Goal: Task Accomplishment & Management: Manage account settings

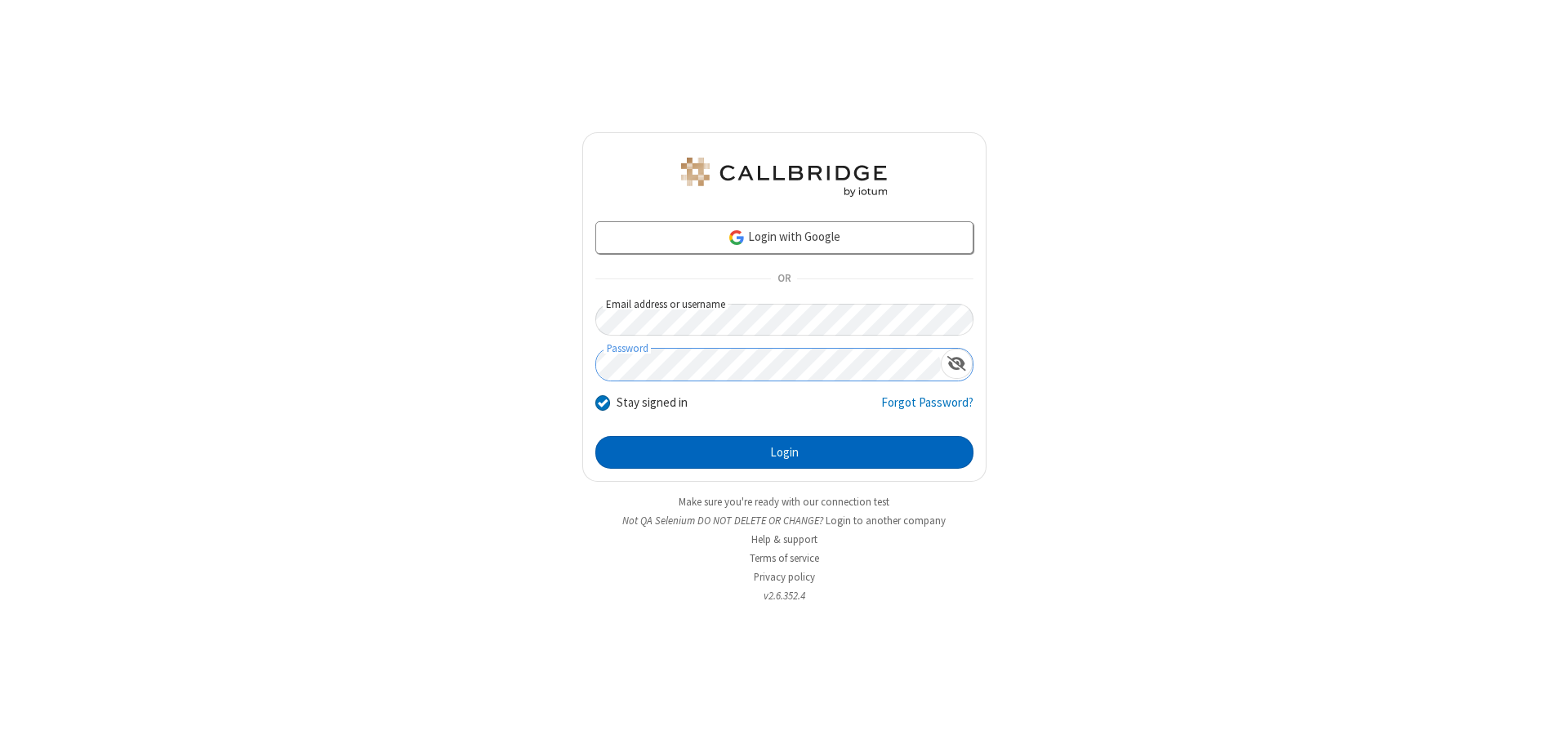
click at [784, 453] on button "Login" at bounding box center [784, 453] width 378 height 33
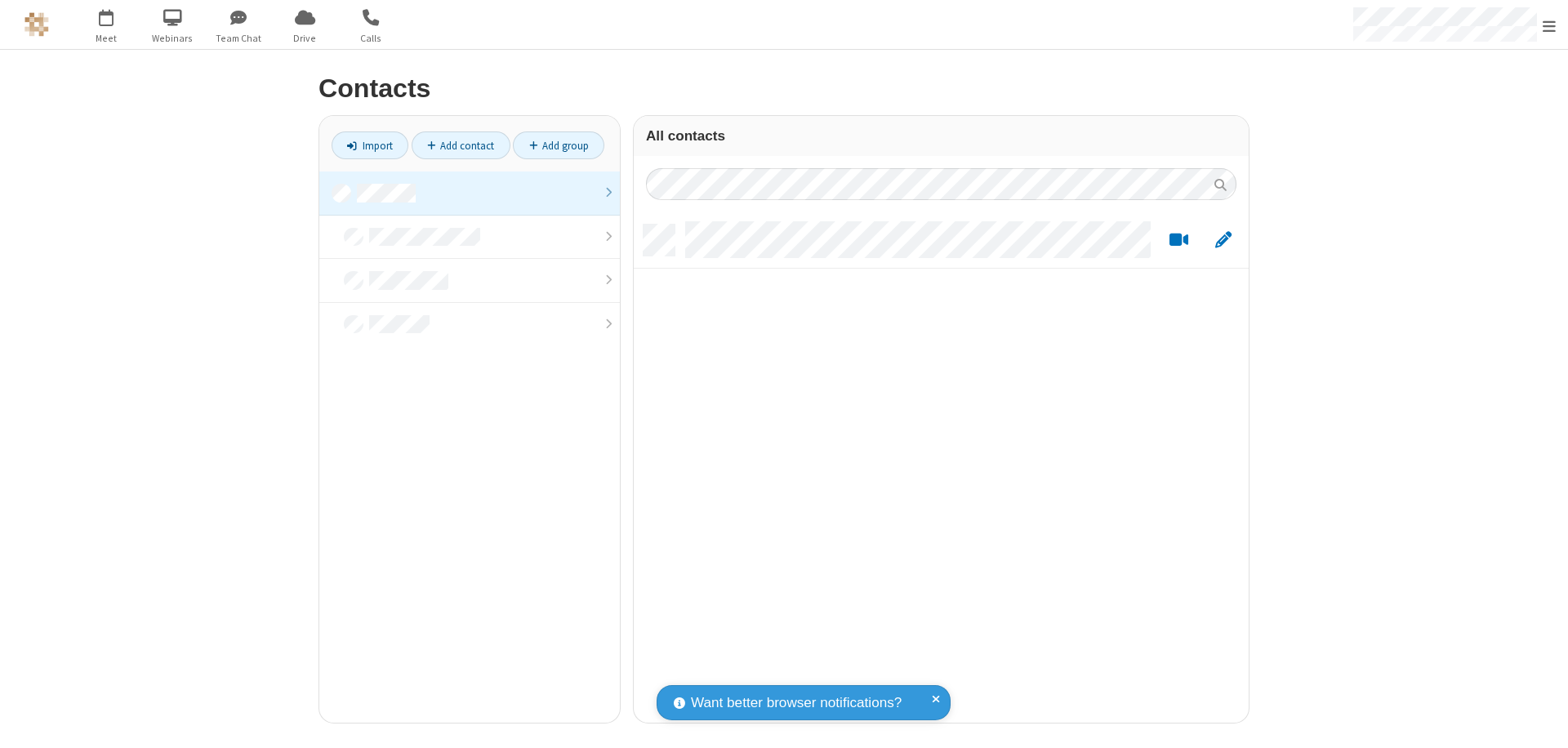
scroll to position [498, 603]
click at [470, 193] on link at bounding box center [469, 194] width 301 height 45
click at [461, 145] on link "Add contact" at bounding box center [461, 145] width 99 height 28
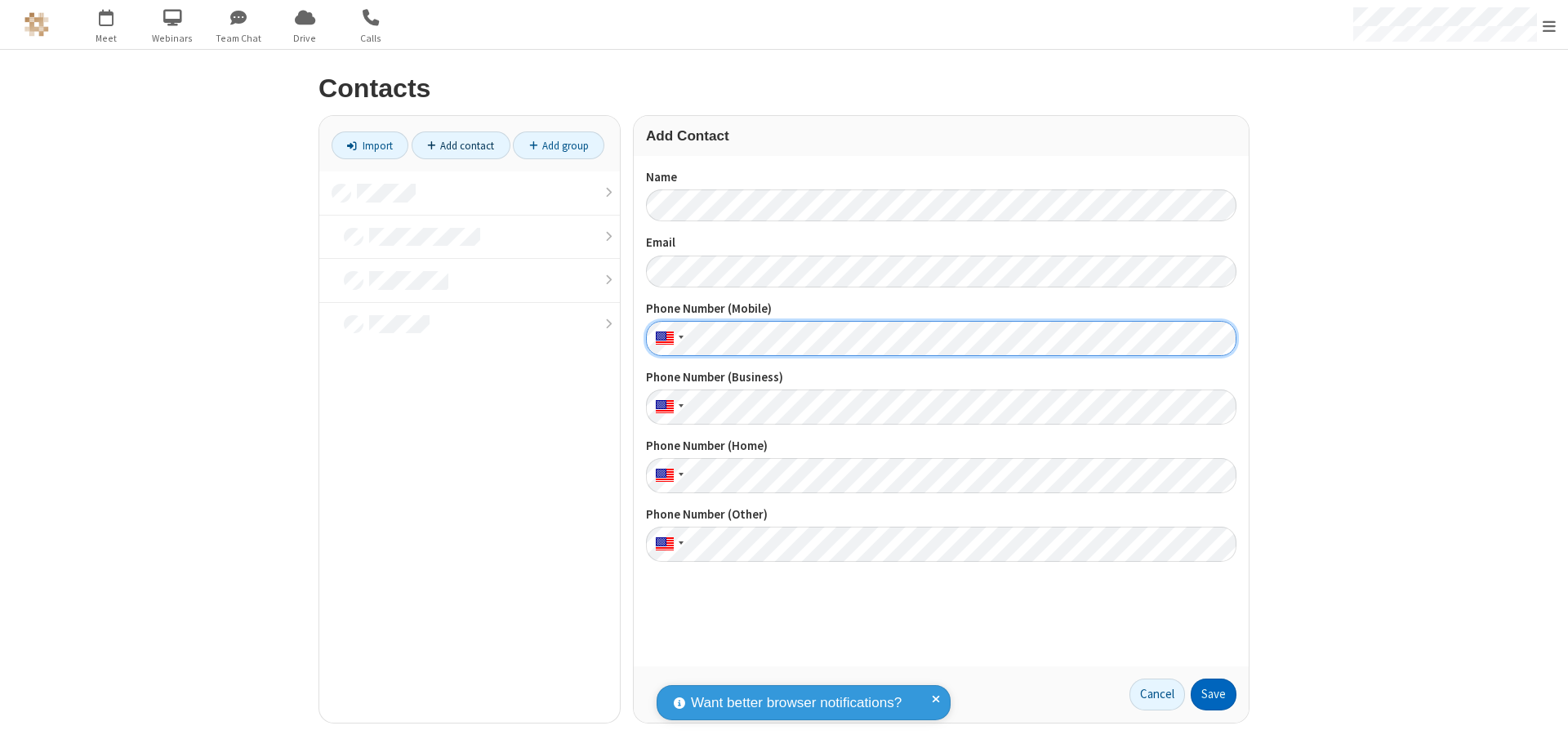
click at [1213, 694] on button "Save" at bounding box center [1213, 695] width 45 height 33
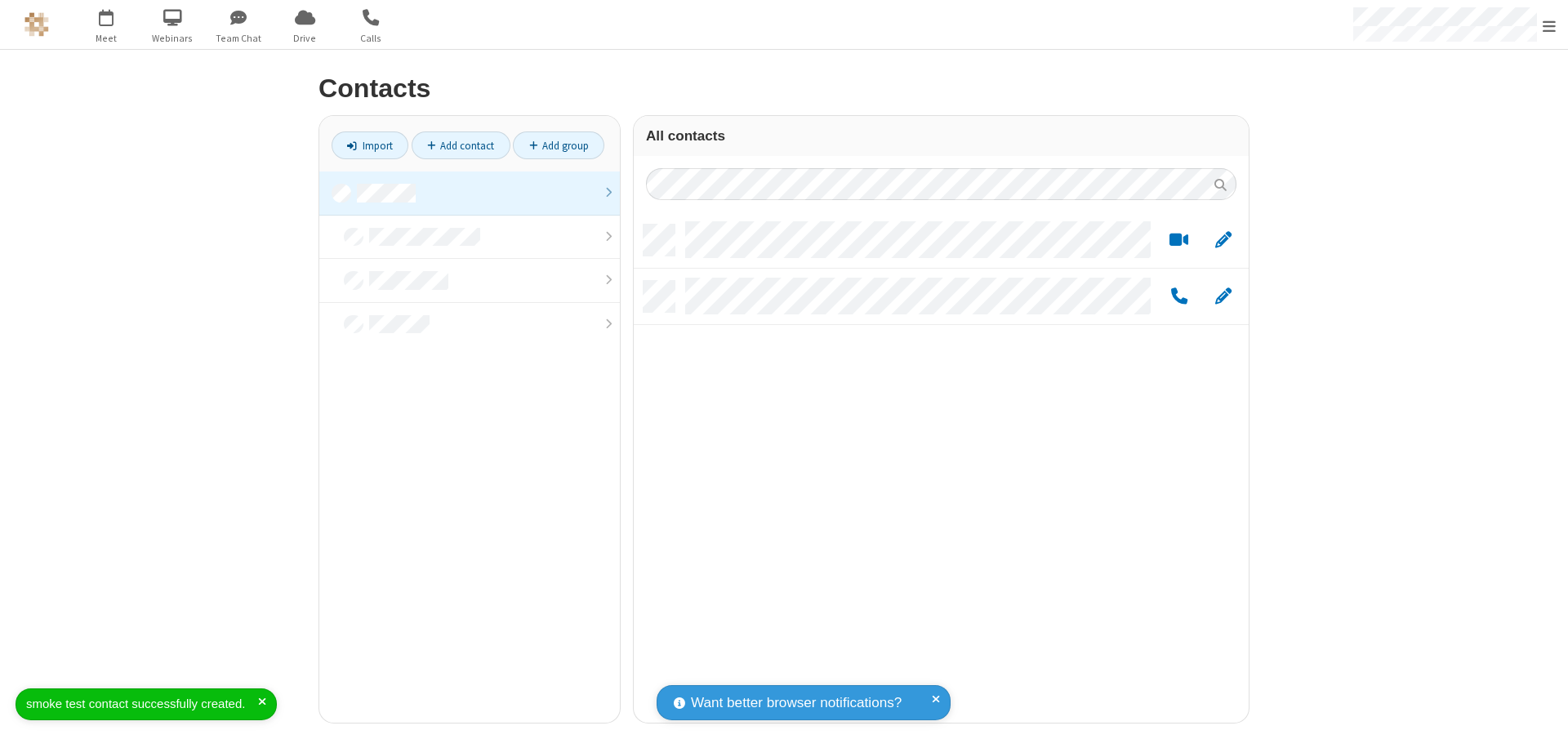
scroll to position [498, 603]
click at [461, 145] on link "Add contact" at bounding box center [461, 145] width 99 height 28
